Goal: Task Accomplishment & Management: Manage account settings

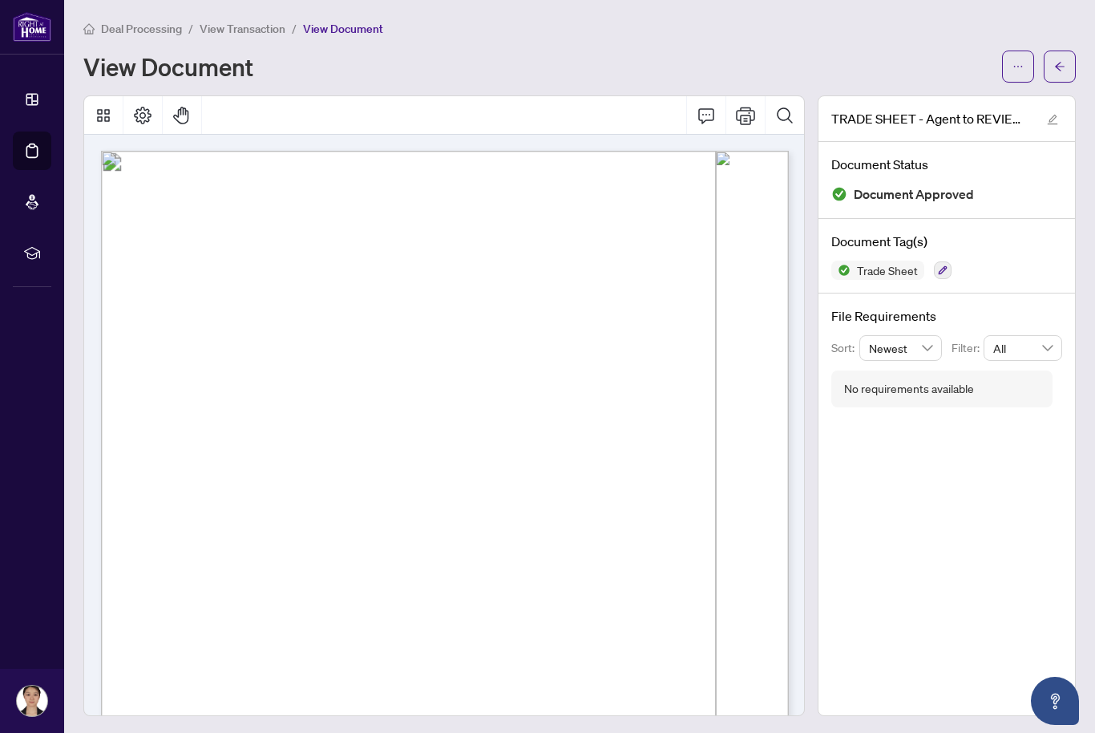
scroll to position [74, 1]
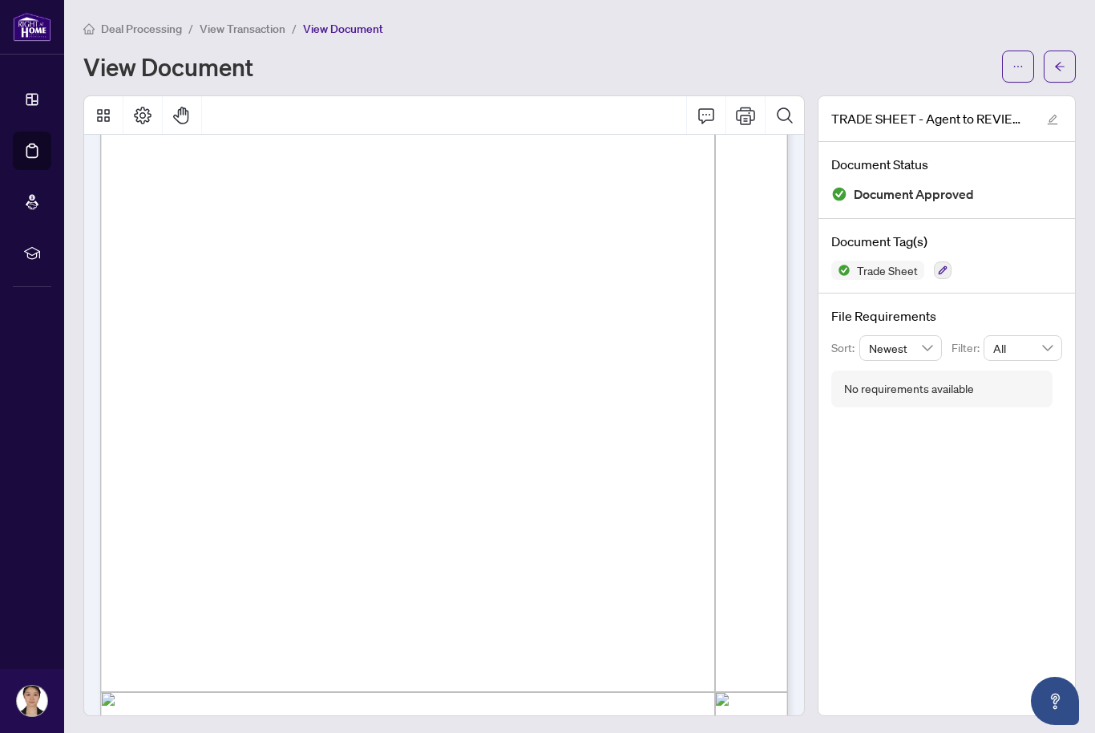
click at [158, 26] on span "Deal Processing" at bounding box center [141, 29] width 81 height 14
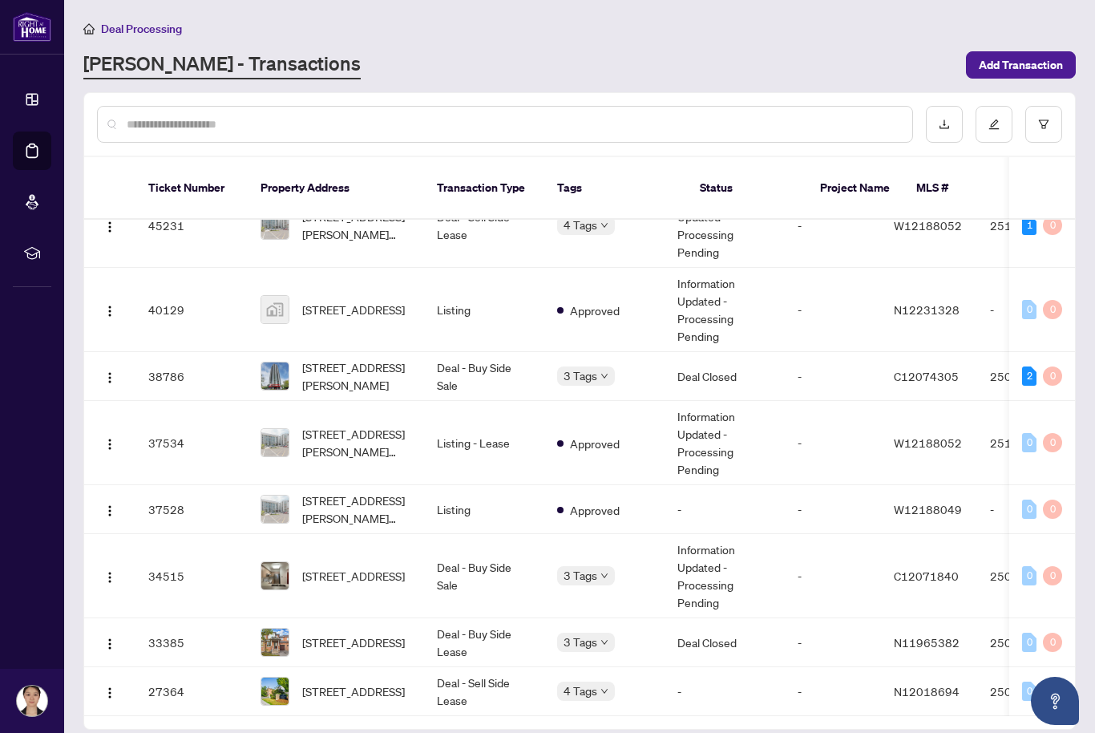
scroll to position [289, 0]
click at [366, 362] on span "[STREET_ADDRESS][PERSON_NAME]" at bounding box center [356, 375] width 109 height 35
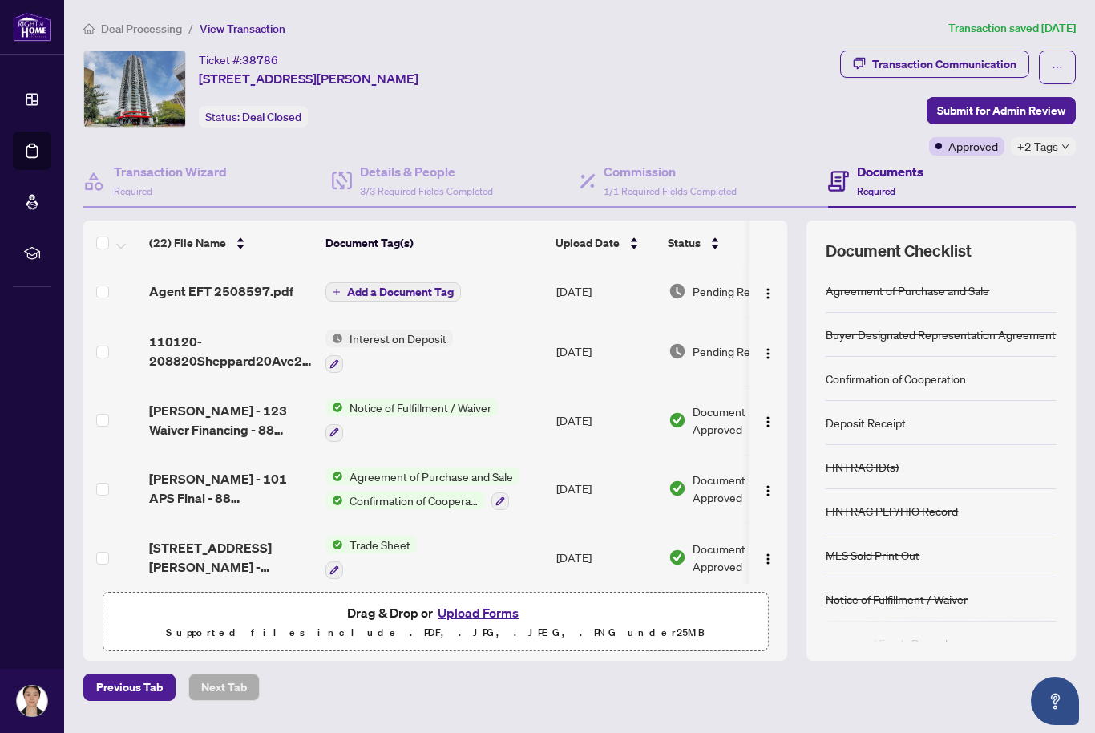
click at [1060, 146] on div "+2 Tags" at bounding box center [1043, 146] width 65 height 18
click at [1087, 209] on main "Deal Processing / View Transaction Transaction saved [DATE] Ticket #: 38786 [ST…" at bounding box center [579, 366] width 1031 height 733
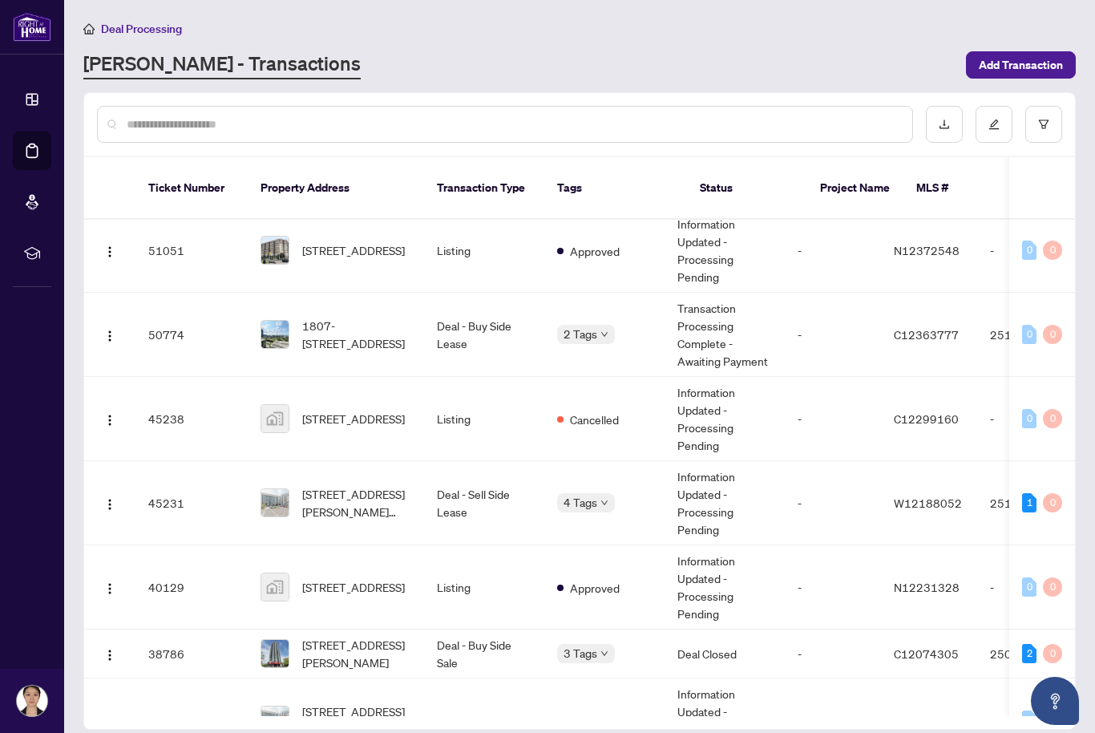
click at [329, 493] on span "[STREET_ADDRESS][PERSON_NAME][PERSON_NAME]" at bounding box center [356, 502] width 109 height 35
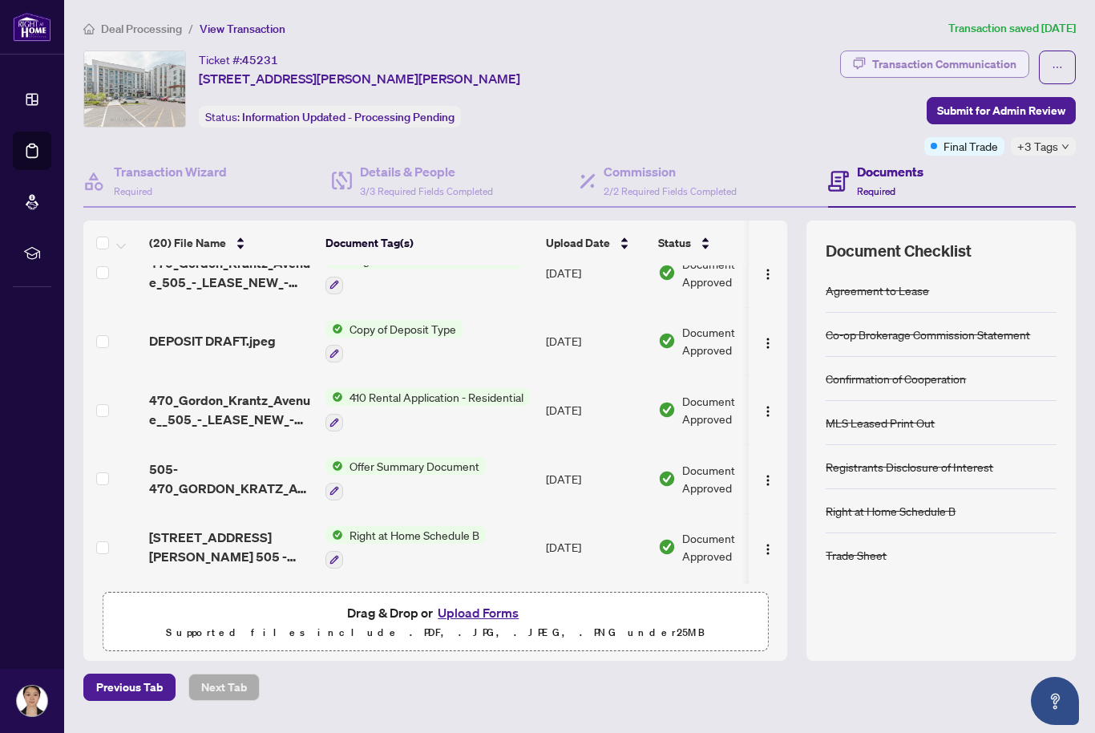
click at [969, 65] on div "Transaction Communication" at bounding box center [944, 64] width 144 height 26
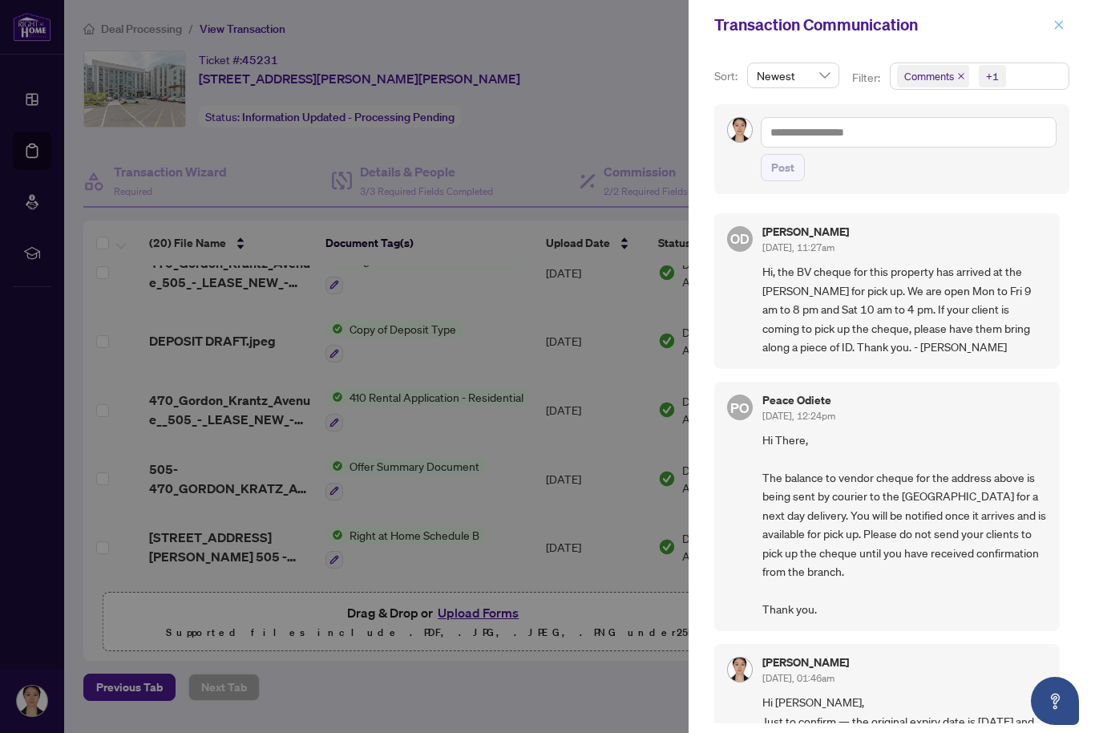
click at [1057, 28] on icon "close" at bounding box center [1059, 24] width 11 height 11
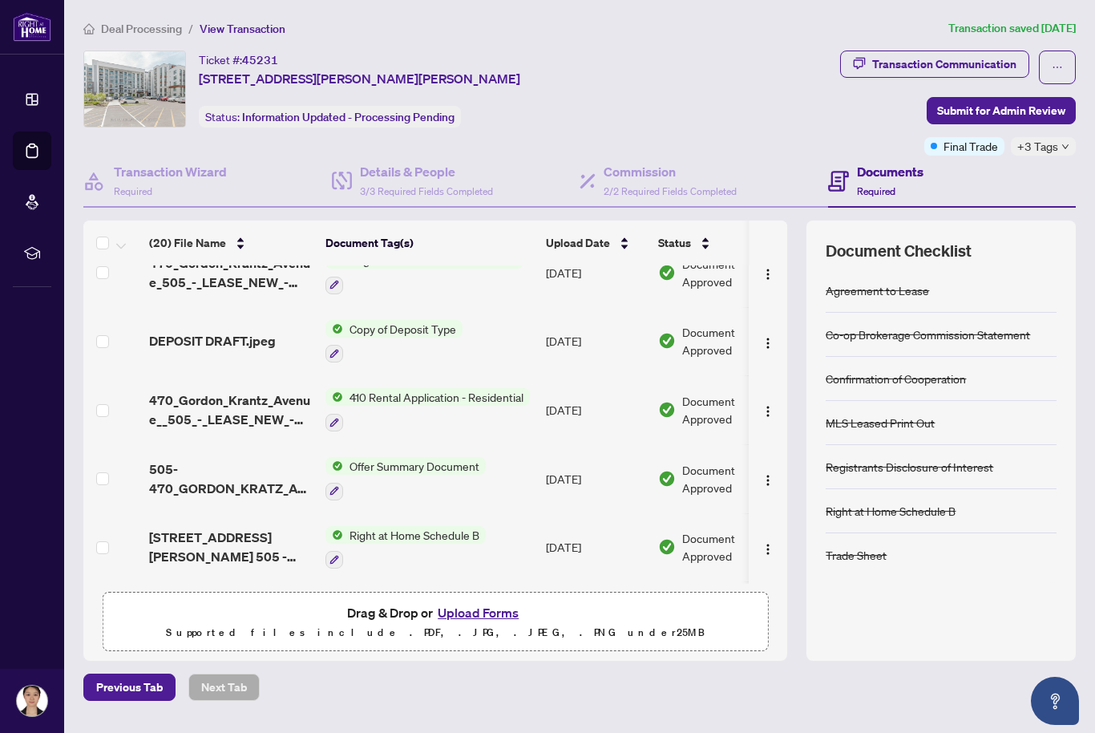
click at [1066, 145] on icon "down" at bounding box center [1066, 147] width 8 height 8
click at [677, 97] on div "Ticket #: 45231 505-[STREET_ADDRESS][PERSON_NAME][PERSON_NAME] Status: Informat…" at bounding box center [380, 89] width 594 height 77
